Goal: Information Seeking & Learning: Find specific fact

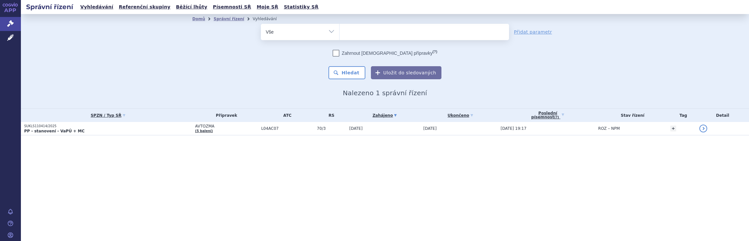
select select
type input "Tr"
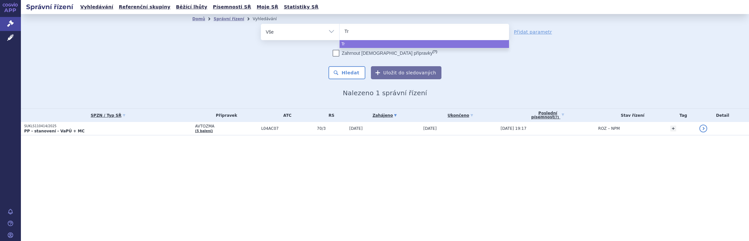
type input "Tre"
type input "Trem"
type input "Tremf"
type input "Tremfy"
type input "Tremfya"
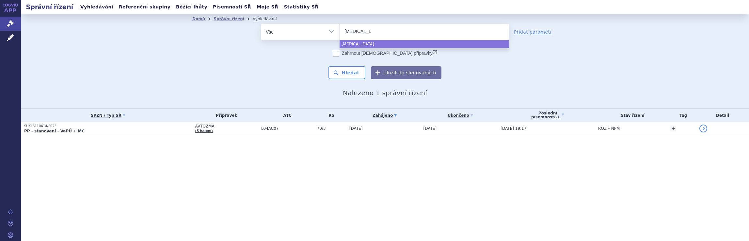
click at [348, 39] on span "Tremfya" at bounding box center [423, 32] width 169 height 16
click at [339, 39] on select "Avtozma Tremfya" at bounding box center [339, 31] width 0 height 16
select select "Tremfya"
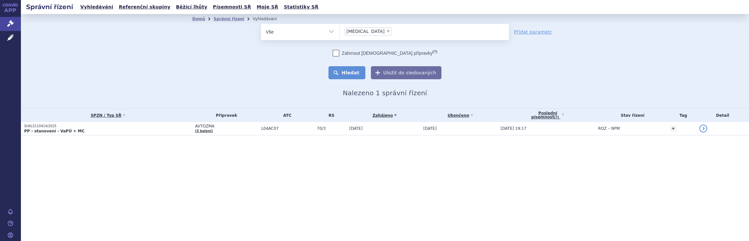
click at [355, 73] on button "Hledat" at bounding box center [346, 72] width 37 height 13
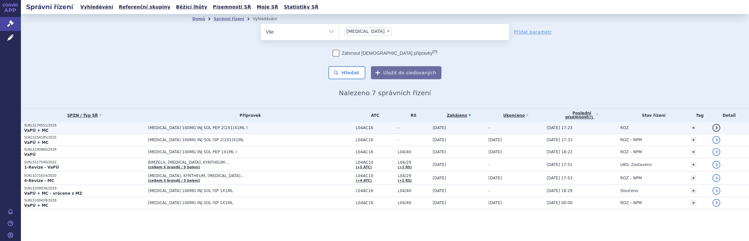
click at [179, 128] on span "TREMFYA 100MG INJ SOL PEP 2(2X1)X1ML I" at bounding box center [229, 128] width 163 height 5
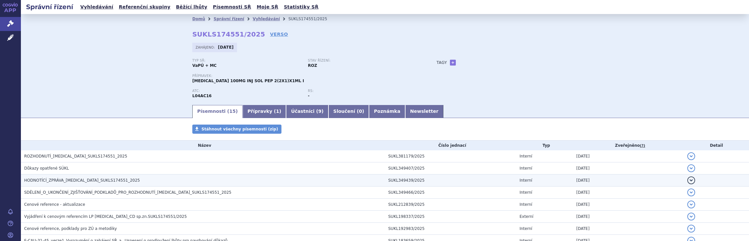
click at [65, 180] on span "HODNOTÍCÍ_ZPRÁVA_TREMFYA_SUKLS174551_2025" at bounding box center [82, 180] width 116 height 5
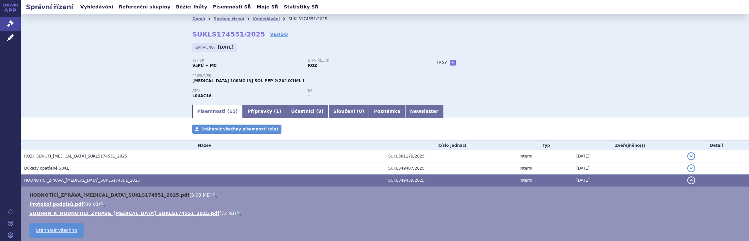
click at [108, 194] on link "HODNOTÍCÍ_ZPRÁVA_TREMFYA_SUKLS174551_2025.pdf" at bounding box center [109, 195] width 160 height 5
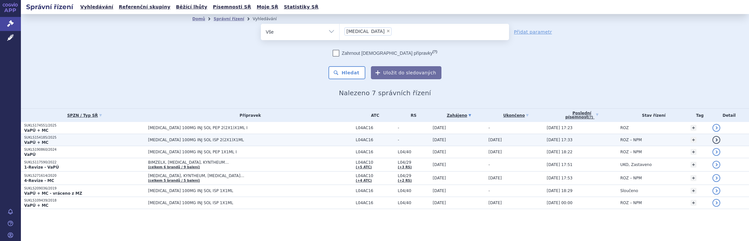
click at [104, 139] on p "SUKLS154185/2025" at bounding box center [84, 137] width 120 height 5
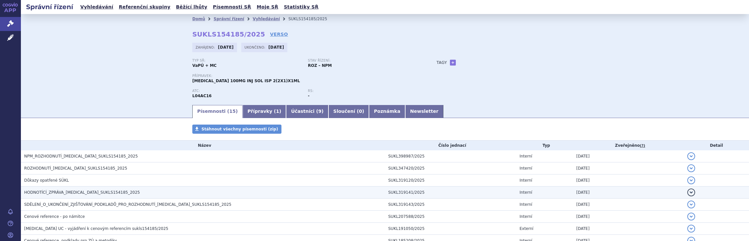
click at [57, 194] on span "HODNOTÍCÍ_ZPRÁVA_[MEDICAL_DATA]_SUKLS154185_2025" at bounding box center [82, 192] width 116 height 5
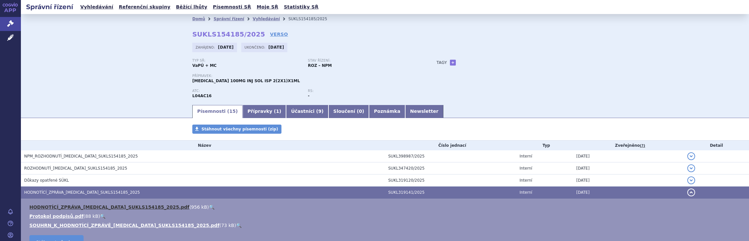
click at [80, 205] on link "HODNOTÍCÍ_ZPRÁVA_[MEDICAL_DATA]_SUKLS154185_2025.pdf" at bounding box center [109, 207] width 160 height 5
